Goal: Navigation & Orientation: Go to known website

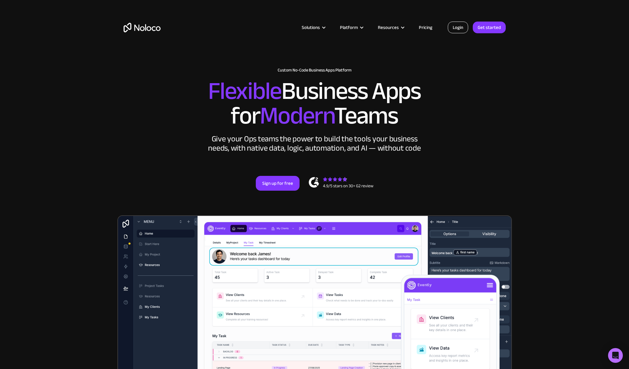
click at [456, 24] on link "Login" at bounding box center [458, 28] width 20 height 12
click at [456, 30] on link "Login" at bounding box center [458, 28] width 20 height 12
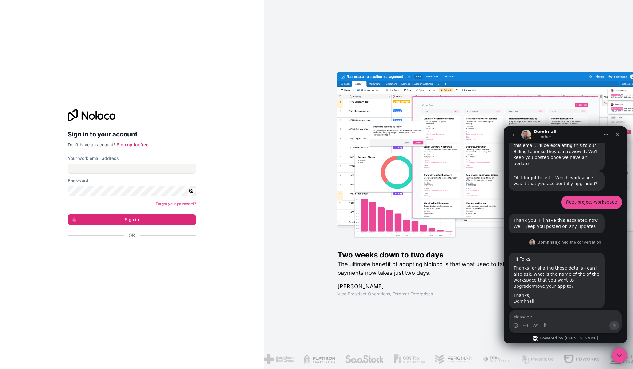
scroll to position [529, 0]
